Goal: Task Accomplishment & Management: Manage account settings

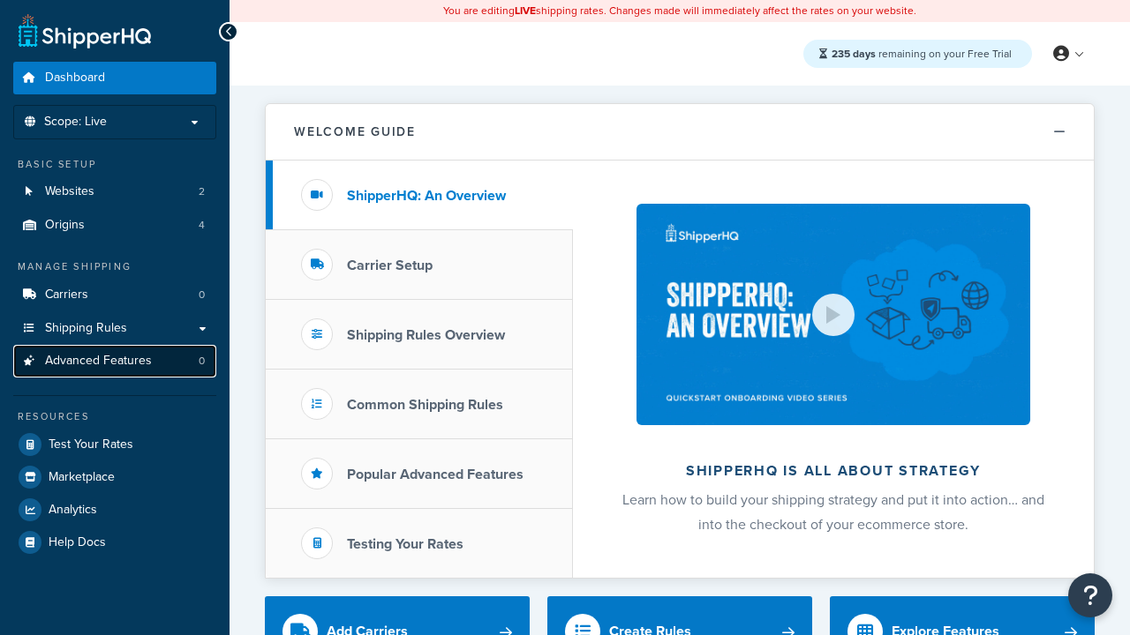
click at [115, 361] on span "Advanced Features" at bounding box center [98, 361] width 107 height 15
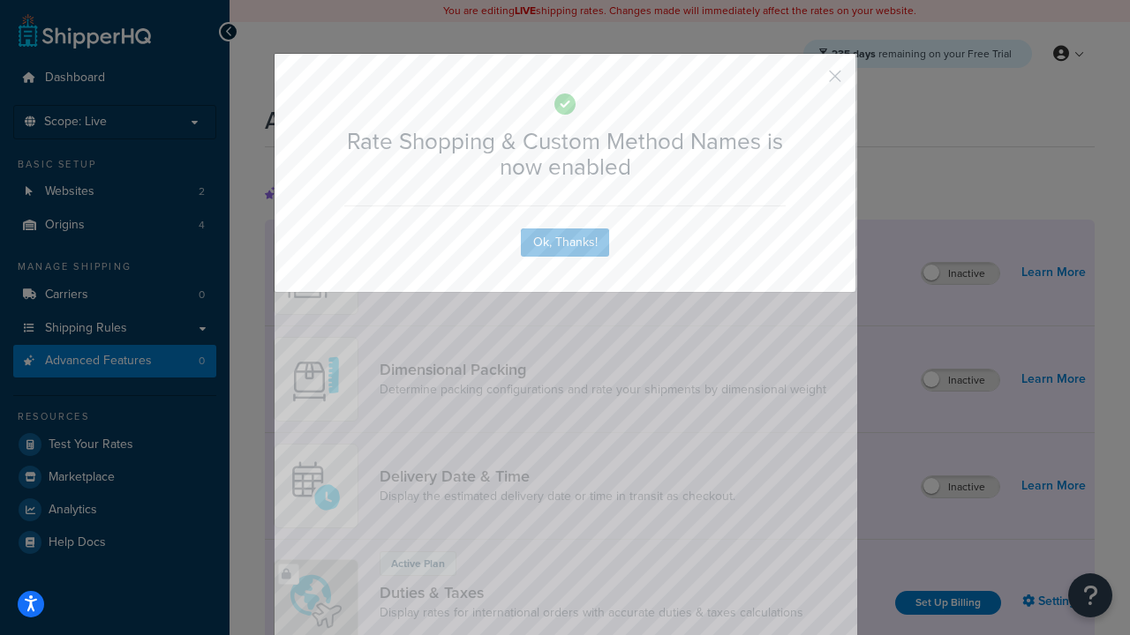
scroll to position [786, 0]
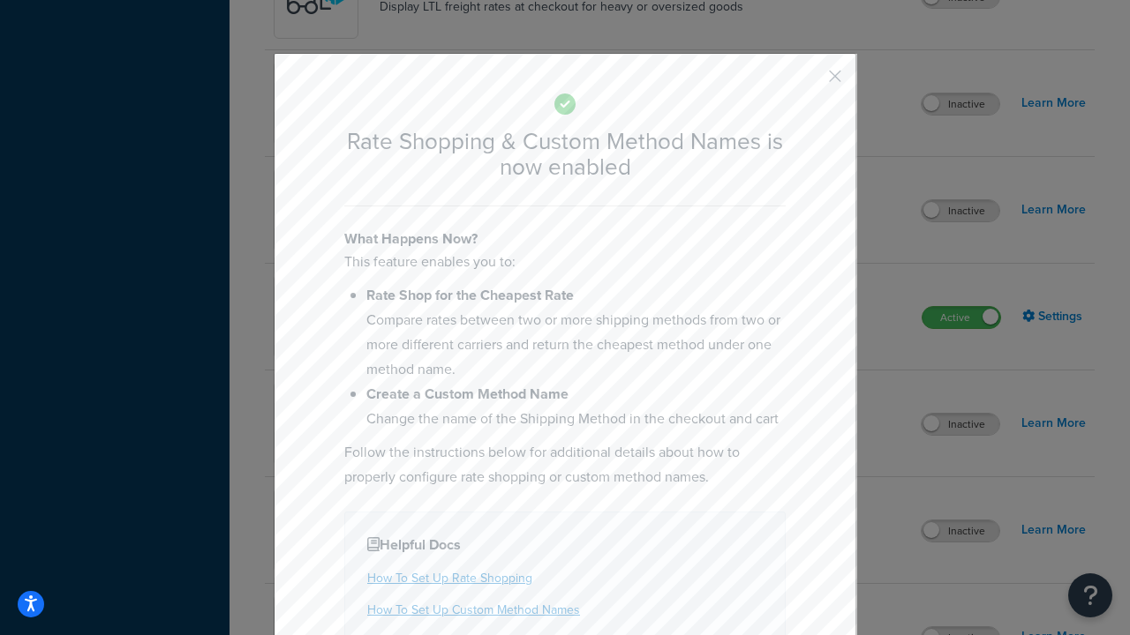
click at [808, 80] on button "button" at bounding box center [809, 82] width 4 height 4
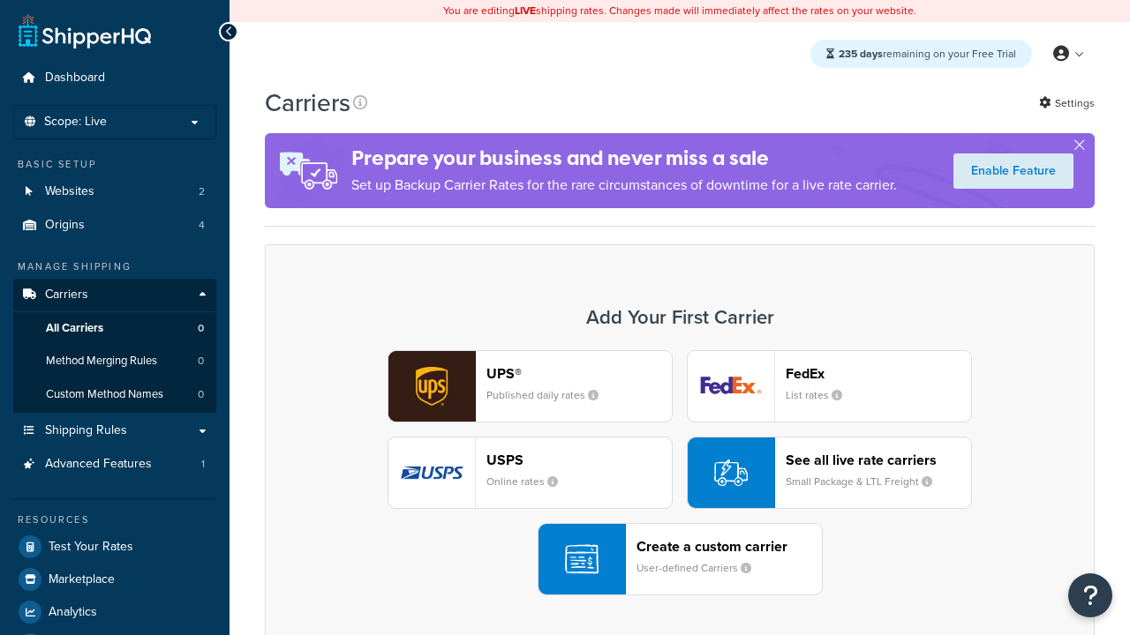
click at [680, 473] on div "UPS® Published daily rates FedEx List rates USPS Online rates See all live rate…" at bounding box center [679, 472] width 793 height 245
click at [829, 473] on div "See all live rate carriers Small Package & LTL Freight" at bounding box center [878, 473] width 185 height 42
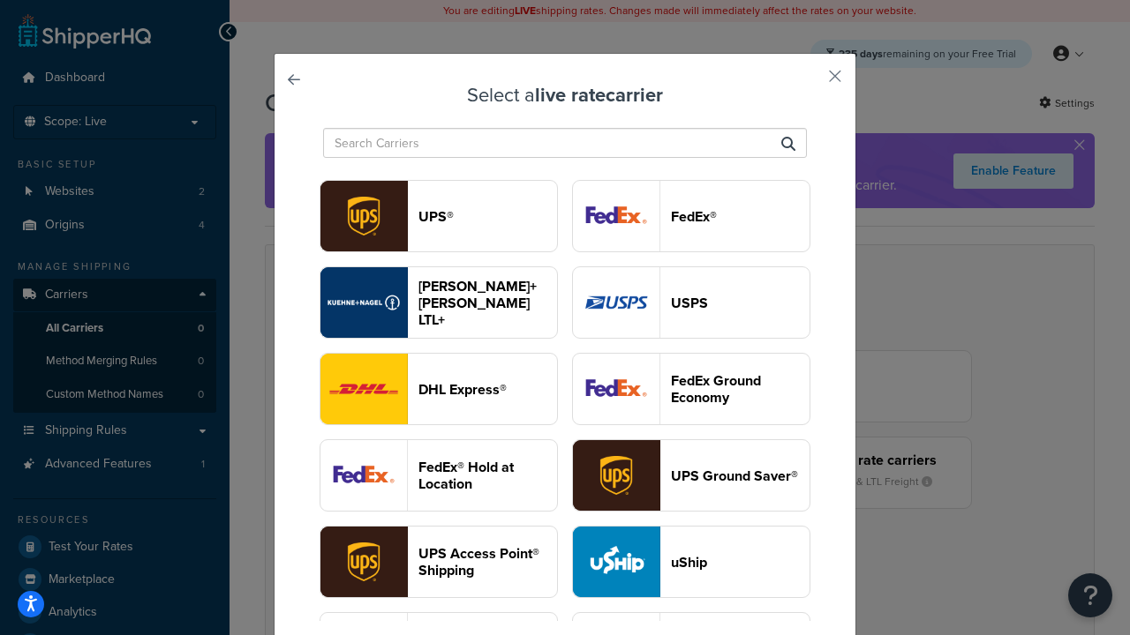
click at [691, 303] on header "USPS" at bounding box center [740, 303] width 139 height 17
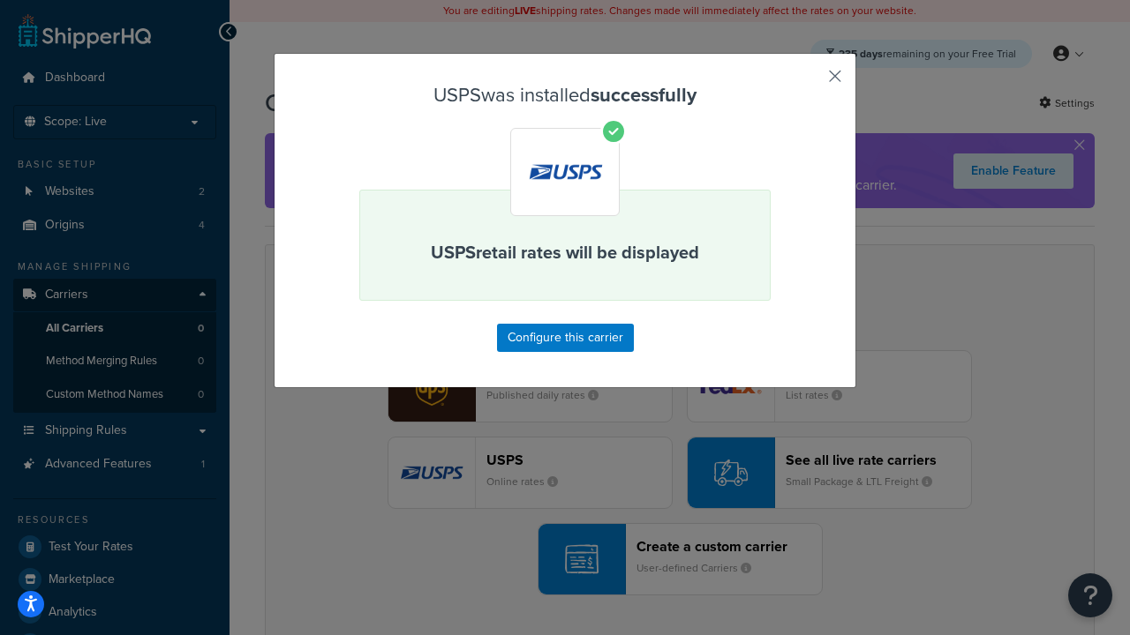
click at [808, 82] on button "button" at bounding box center [809, 82] width 4 height 4
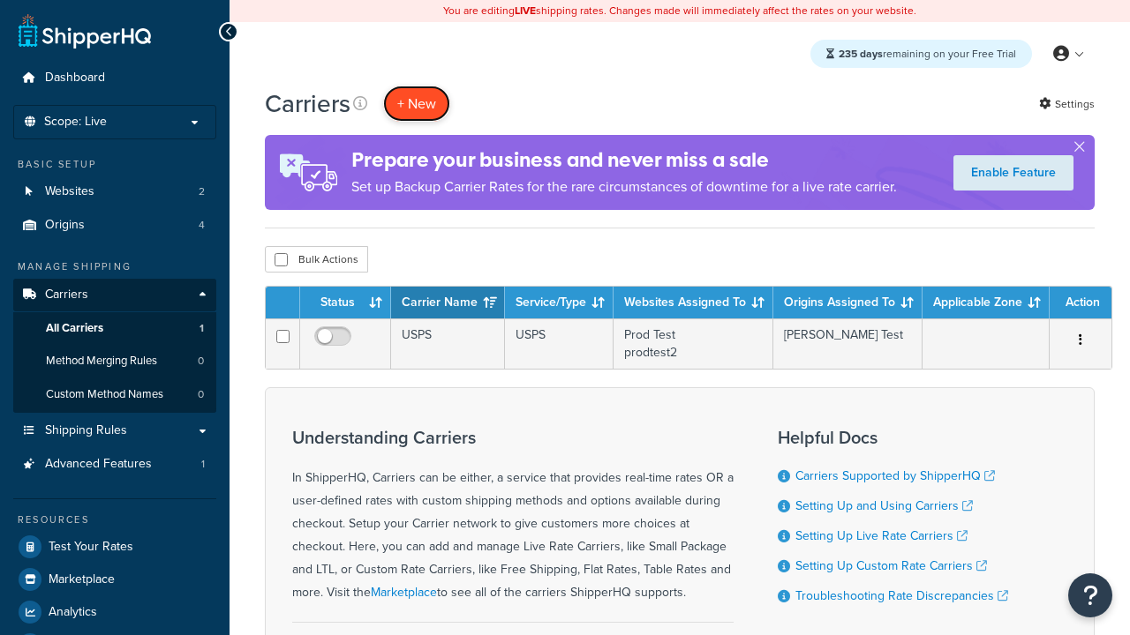
click at [417, 103] on button "+ New" at bounding box center [416, 104] width 67 height 36
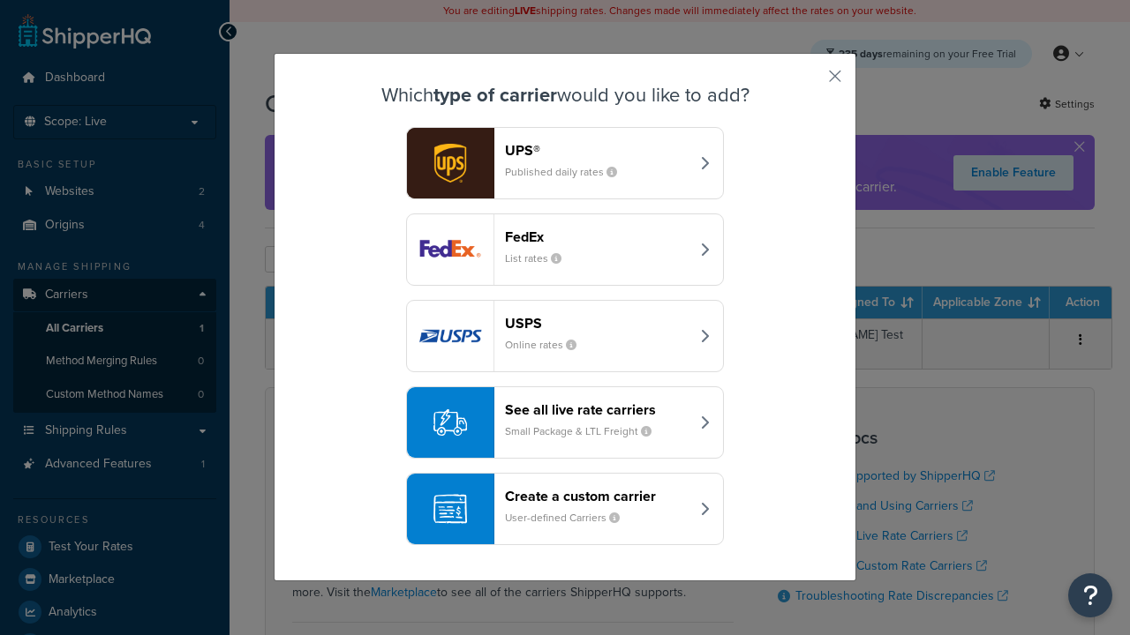
click at [565, 423] on div "See all live rate carriers Small Package & LTL Freight" at bounding box center [597, 423] width 184 height 42
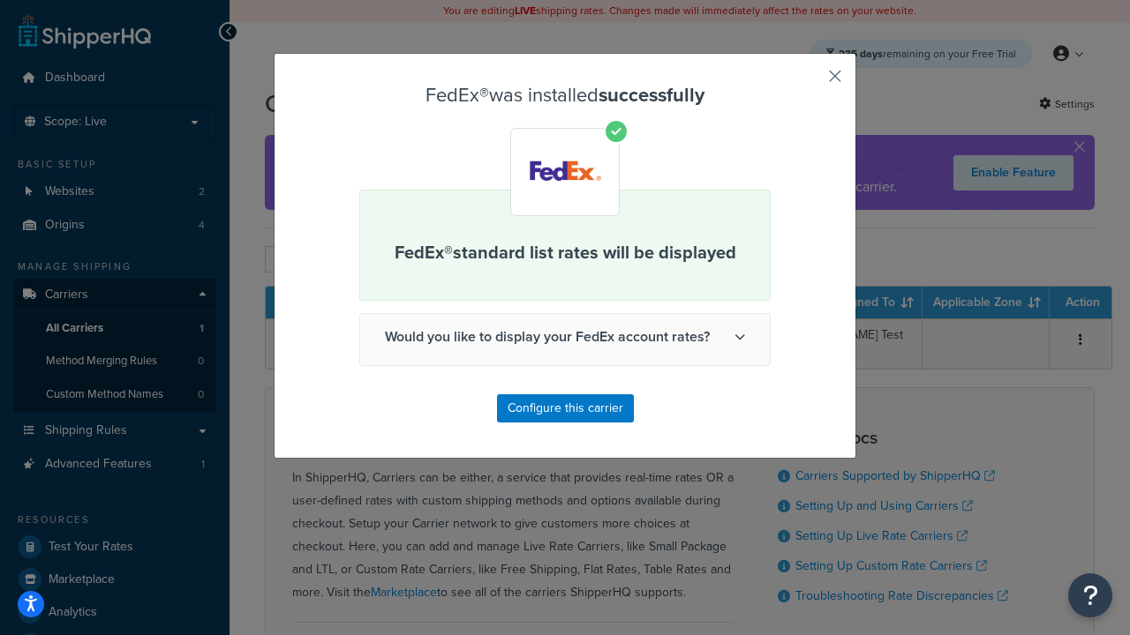
click at [808, 82] on button "button" at bounding box center [809, 82] width 4 height 4
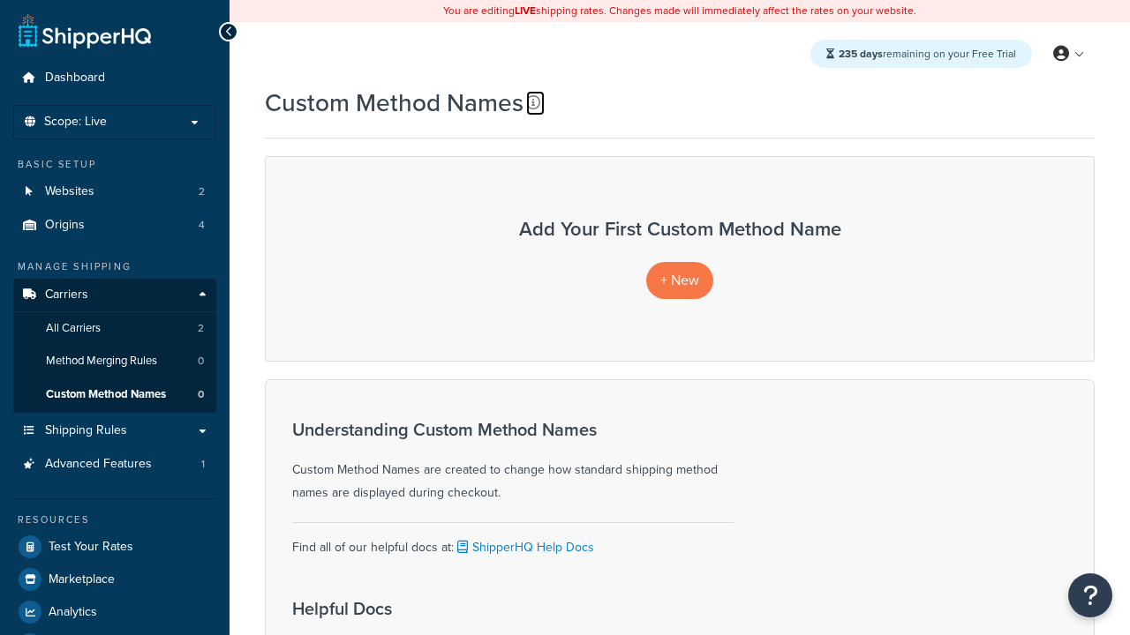
click at [533, 102] on icon at bounding box center [533, 102] width 14 height 14
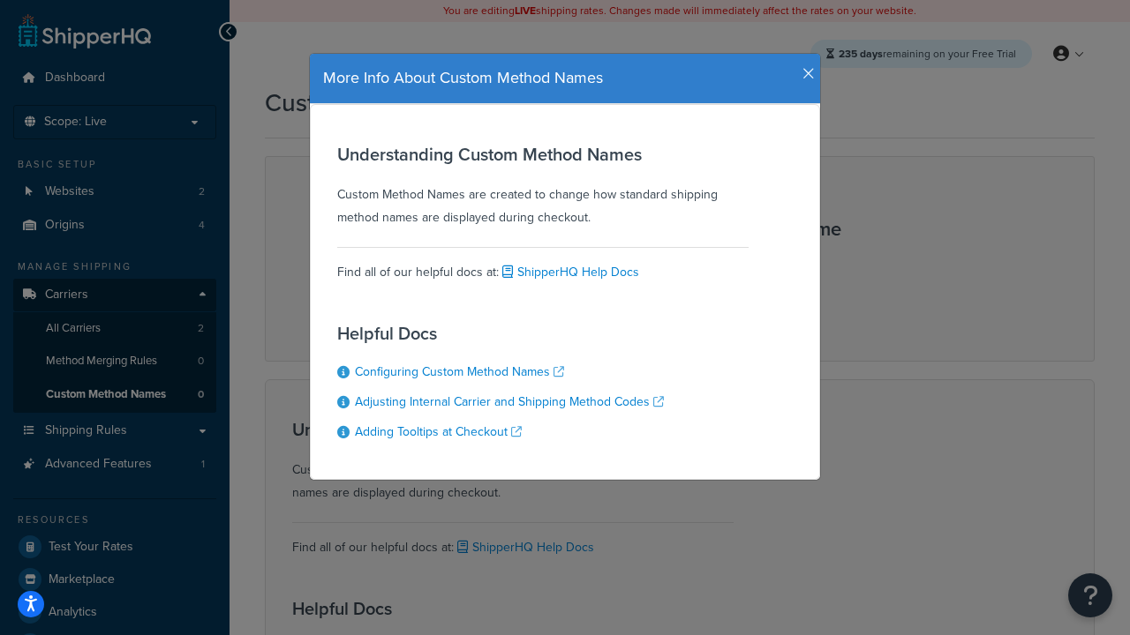
click at [804, 67] on icon "button" at bounding box center [808, 74] width 12 height 16
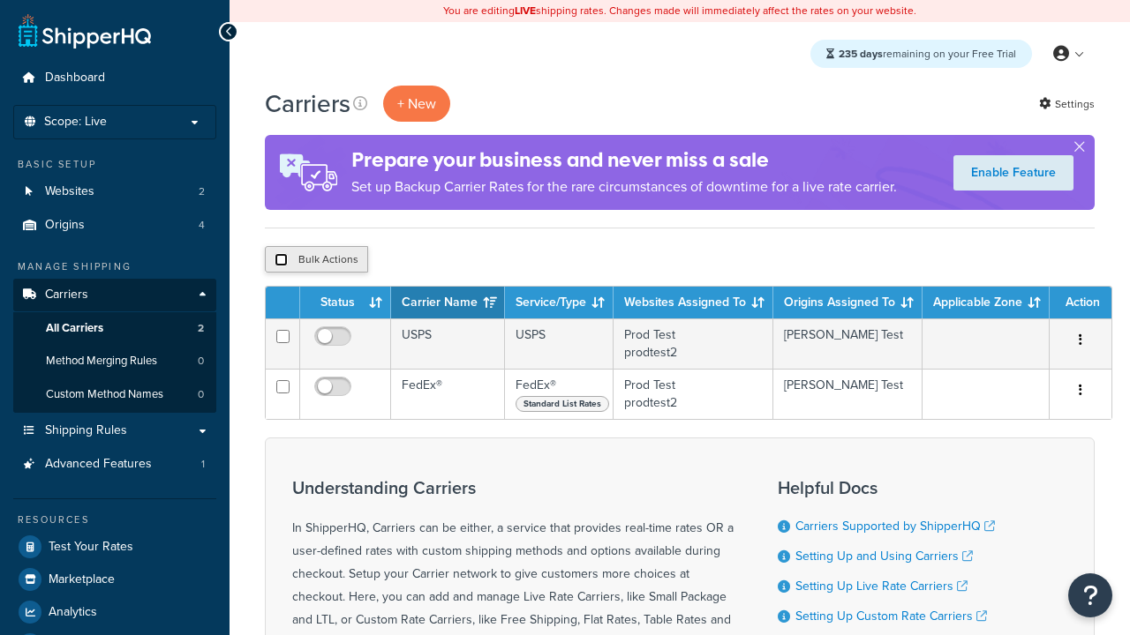
click at [281, 260] on input "checkbox" at bounding box center [280, 259] width 13 height 13
checkbox input "true"
click at [0, 0] on button "Delete" at bounding box center [0, 0] width 0 height 0
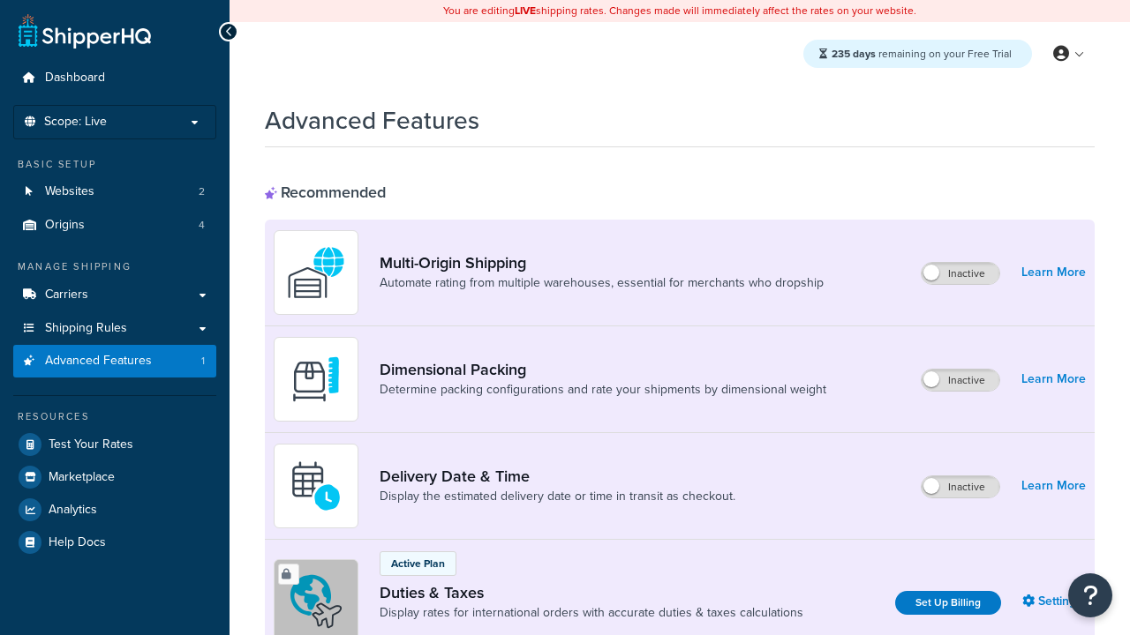
scroll to position [786, 0]
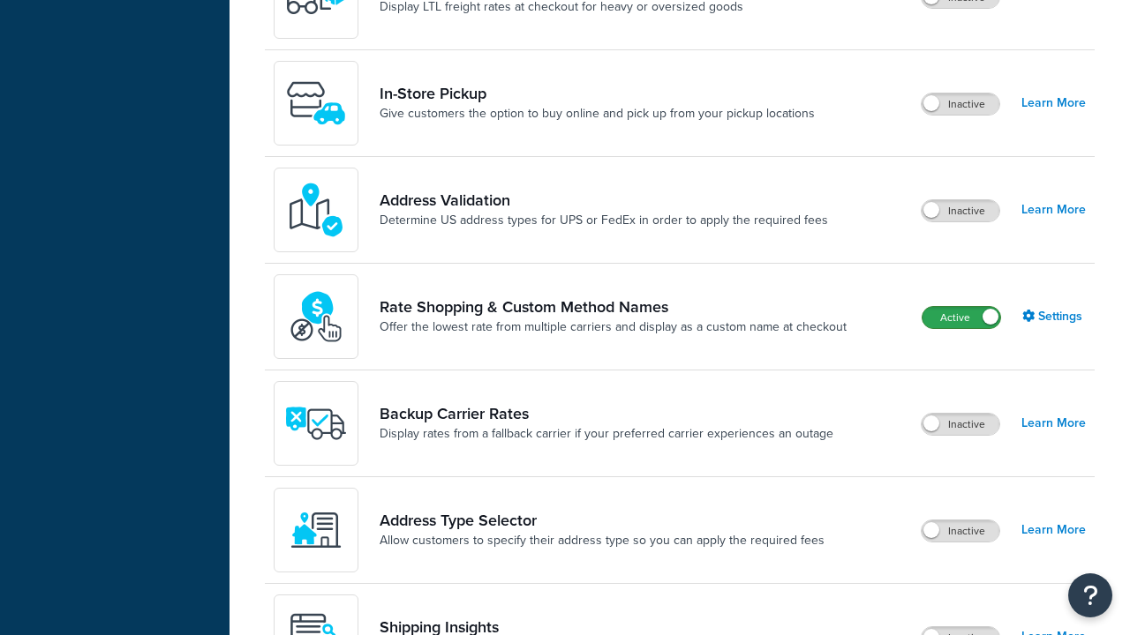
click at [961, 307] on label "Active" at bounding box center [961, 317] width 78 height 21
